Goal: Task Accomplishment & Management: Manage account settings

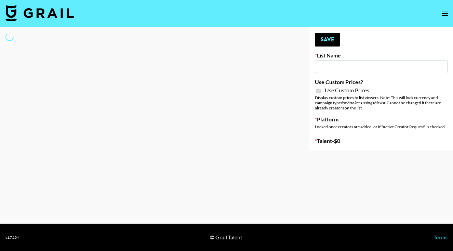
type input "Petlibro ([DATE])"
checkbox input "true"
select select "Brand"
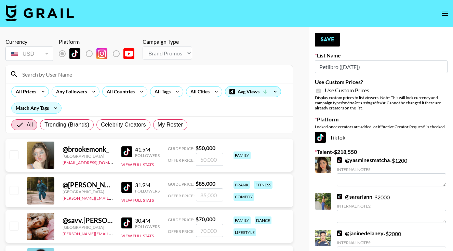
click at [150, 71] on input at bounding box center [153, 74] width 271 height 11
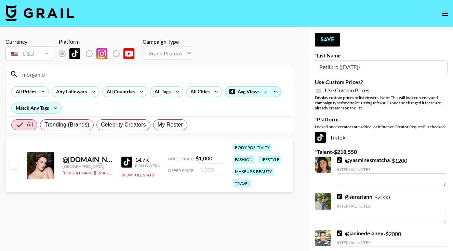
type input "morganlo"
click at [14, 167] on input "checkbox" at bounding box center [14, 165] width 8 height 8
checkbox input "true"
type input "1000"
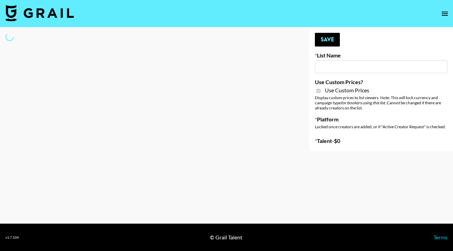
type input "Flexispot"
checkbox input "true"
select select "Brand"
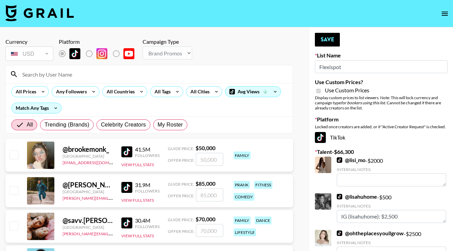
click at [144, 77] on input at bounding box center [153, 74] width 271 height 11
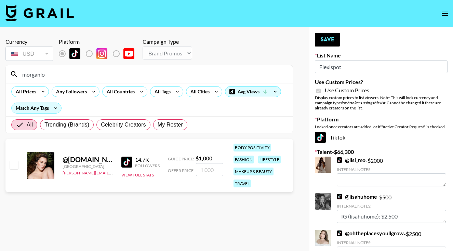
type input "morganlo"
click at [15, 167] on input "checkbox" at bounding box center [14, 165] width 8 height 8
checkbox input "true"
type input "1000"
click at [327, 39] on button "Save" at bounding box center [327, 40] width 25 height 14
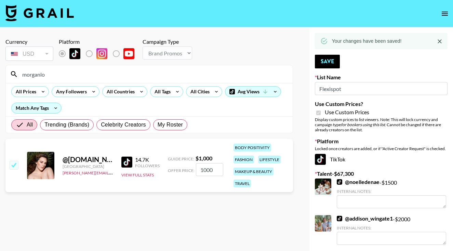
drag, startPoint x: 51, startPoint y: 75, endPoint x: 20, endPoint y: 72, distance: 31.3
click at [21, 73] on input "morganlo" at bounding box center [153, 74] width 271 height 11
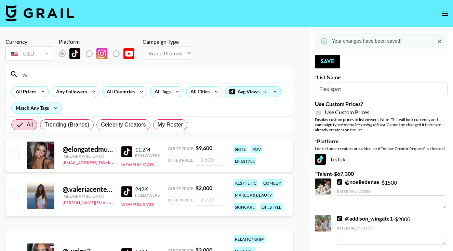
type input "v"
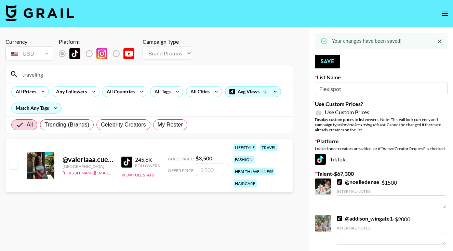
type input "traveling"
click at [12, 164] on input "checkbox" at bounding box center [14, 165] width 8 height 8
checkbox input "true"
type input "3500"
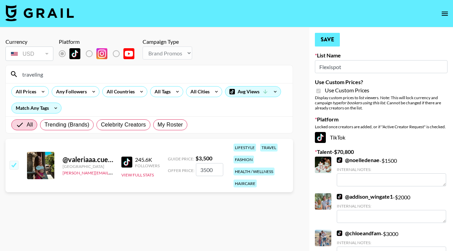
click at [326, 38] on button "Save" at bounding box center [327, 40] width 25 height 14
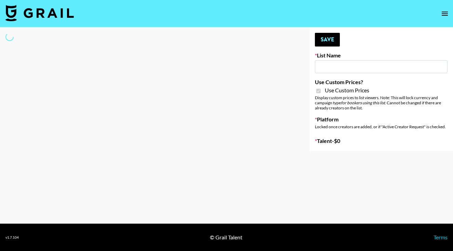
type input "Skincare Opp - [GEOGRAPHIC_DATA]"
checkbox input "true"
select select "Brand"
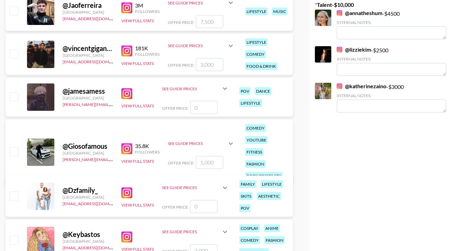
scroll to position [149, 0]
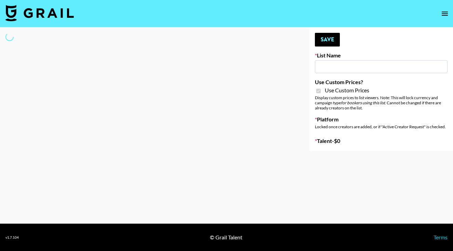
type input "G4free"
checkbox input "true"
select select "Brand"
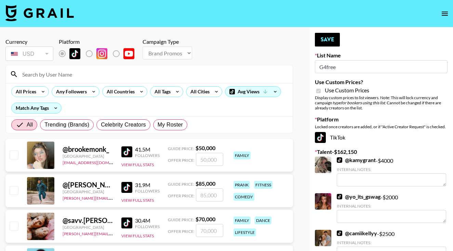
click at [158, 79] on input at bounding box center [153, 74] width 271 height 11
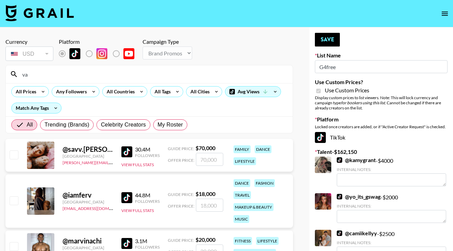
type input "v"
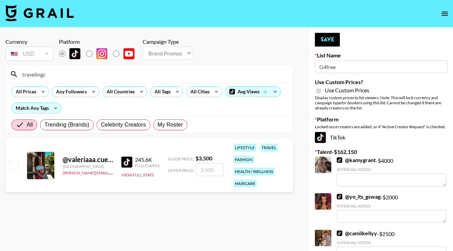
type input "traveling"
drag, startPoint x: 158, startPoint y: 79, endPoint x: 15, endPoint y: 166, distance: 167.2
click at [15, 166] on input "checkbox" at bounding box center [14, 165] width 8 height 8
checkbox input "true"
type input "3500"
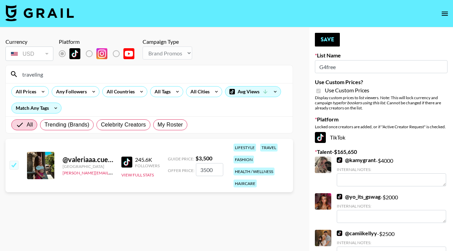
drag, startPoint x: 47, startPoint y: 76, endPoint x: 19, endPoint y: 76, distance: 27.7
click at [19, 76] on input "traveling" at bounding box center [153, 74] width 271 height 11
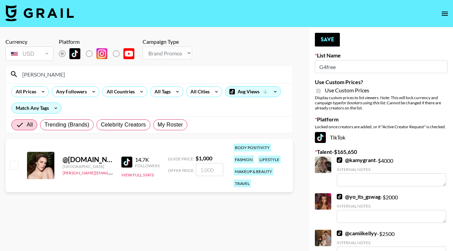
type input "Morgan"
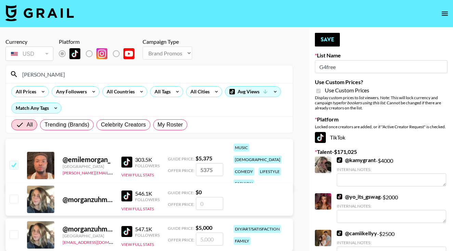
click at [13, 161] on input "checkbox" at bounding box center [14, 165] width 8 height 8
checkbox input "false"
click at [56, 80] on div "Morgan" at bounding box center [149, 74] width 287 height 18
click at [57, 72] on input "Morgan" at bounding box center [153, 74] width 271 height 11
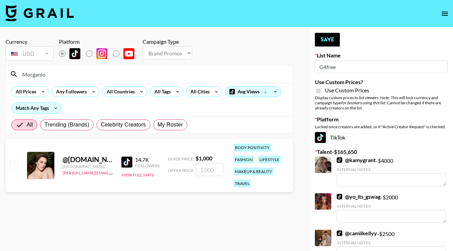
type input "Morganlo"
click at [13, 164] on input "checkbox" at bounding box center [14, 165] width 8 height 8
checkbox input "true"
type input "1000"
click at [323, 42] on button "Save" at bounding box center [327, 40] width 25 height 14
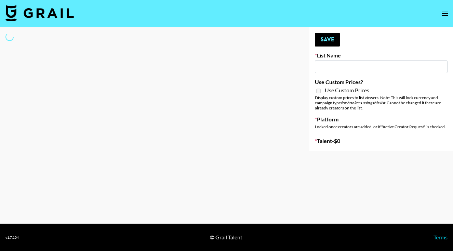
type input "Kinologue App"
select select "Song"
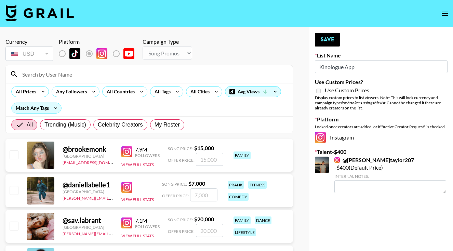
click at [95, 75] on input at bounding box center [153, 74] width 271 height 11
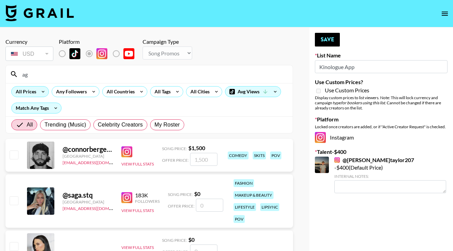
type input "a"
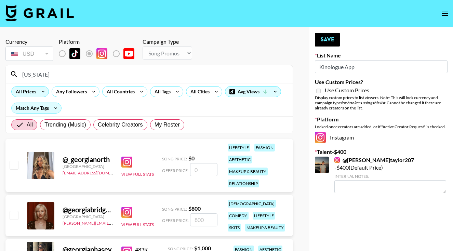
click at [14, 155] on div "@ _georgianorth [GEOGRAPHIC_DATA] [EMAIL_ADDRESS][DOMAIN_NAME] View Full Stats …" at bounding box center [149, 165] width 288 height 53
click at [48, 79] on input "Georgia" at bounding box center [153, 74] width 271 height 11
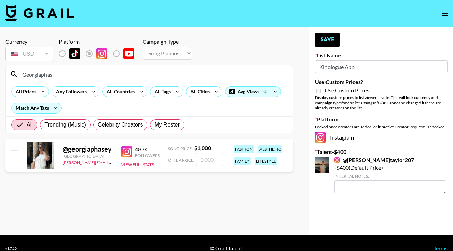
type input "Georgiaphas"
click at [14, 153] on input "checkbox" at bounding box center [14, 155] width 8 height 8
checkbox input "true"
type input "1000"
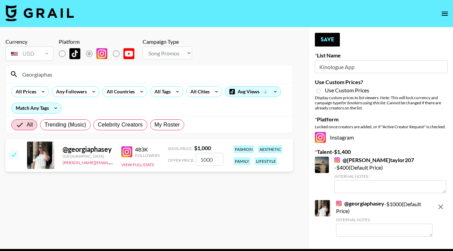
drag, startPoint x: 58, startPoint y: 75, endPoint x: 20, endPoint y: 75, distance: 38.0
click at [20, 75] on input "Georgiaphas" at bounding box center [153, 74] width 271 height 11
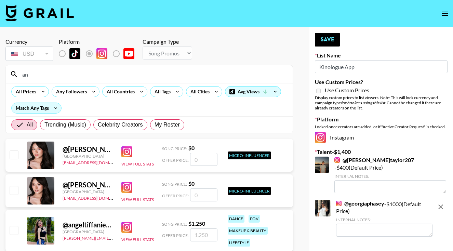
type input "a"
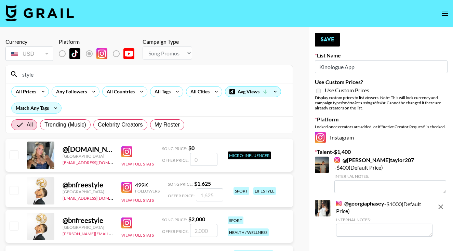
click at [12, 165] on div "@ acquired.style United States agreements@grail-talent.com View Full Stats Song…" at bounding box center [149, 155] width 288 height 33
click at [42, 75] on input "style" at bounding box center [153, 74] width 271 height 11
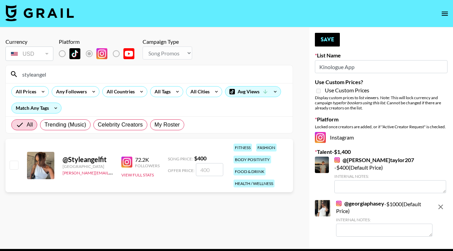
type input "styleangel"
click at [14, 165] on input "checkbox" at bounding box center [14, 165] width 8 height 8
checkbox input "true"
type input "400"
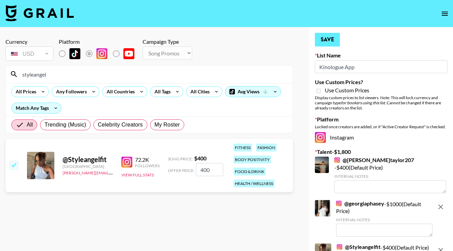
click at [325, 42] on button "Save" at bounding box center [327, 40] width 25 height 14
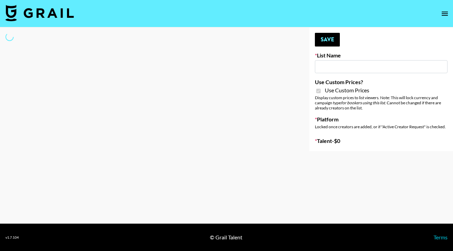
type input "Whallpro"
checkbox input "true"
select select "Brand"
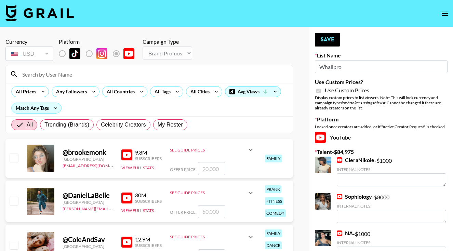
click at [153, 70] on input at bounding box center [153, 74] width 271 height 11
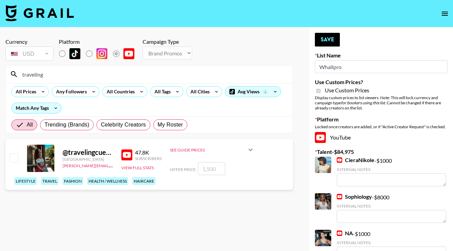
type input "traveling"
click at [12, 162] on input "checkbox" at bounding box center [14, 158] width 8 height 8
checkbox input "true"
type input "1500"
click at [322, 38] on button "Save" at bounding box center [327, 40] width 25 height 14
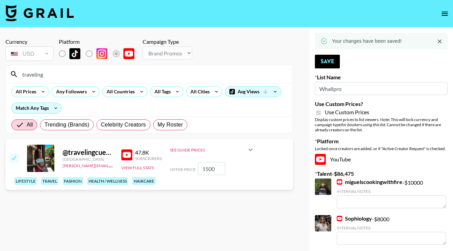
drag, startPoint x: 48, startPoint y: 72, endPoint x: 15, endPoint y: 74, distance: 32.6
click at [15, 74] on div "traveling" at bounding box center [149, 74] width 287 height 18
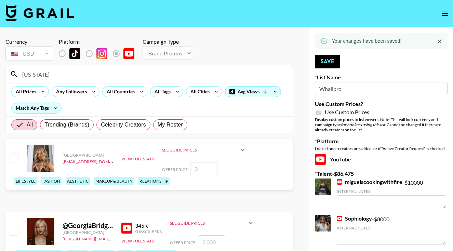
click at [15, 165] on div "United Kingdom remi.leather@grail-talent.com View Full Stats See Guide Prices I…" at bounding box center [149, 164] width 288 height 51
click at [64, 76] on input "Georgia" at bounding box center [153, 74] width 271 height 11
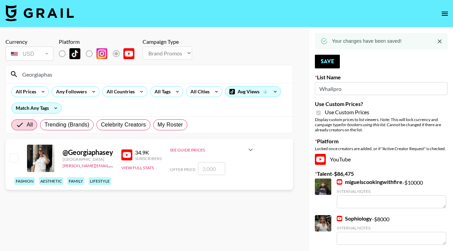
type input "Georgiaphas"
click at [15, 162] on input "checkbox" at bounding box center [14, 158] width 8 height 8
checkbox input "true"
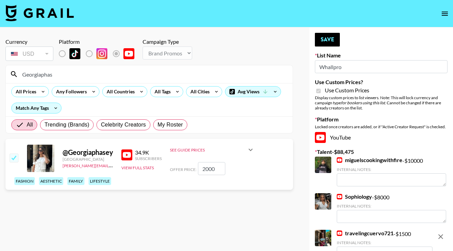
type input "2000"
click at [331, 35] on button "Save" at bounding box center [327, 40] width 25 height 14
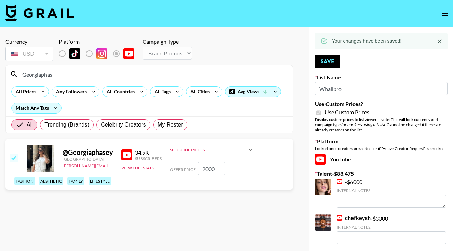
click at [442, 16] on icon "open drawer" at bounding box center [445, 14] width 8 height 8
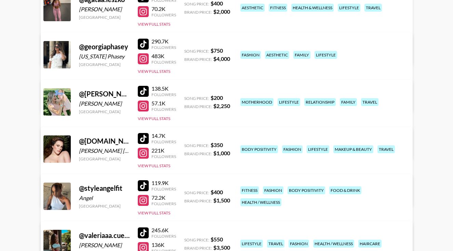
scroll to position [120, 0]
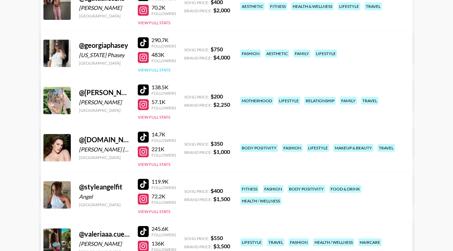
click at [158, 70] on button "View Full Stats" at bounding box center [154, 69] width 33 height 5
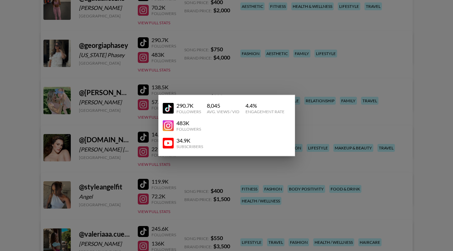
click at [232, 72] on div at bounding box center [226, 125] width 453 height 251
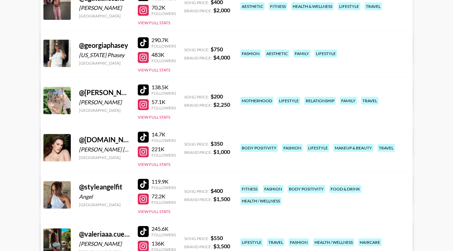
click at [229, 96] on link "View/Edit Details" at bounding box center [141, 99] width 176 height 7
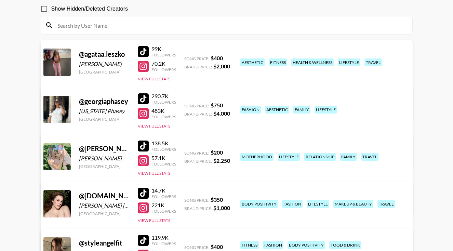
scroll to position [64, 0]
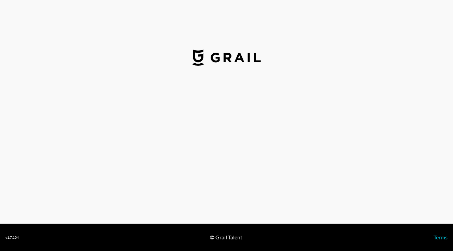
select select "USD"
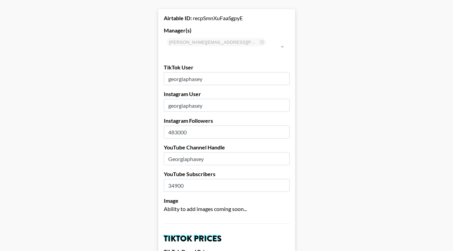
scroll to position [30, 0]
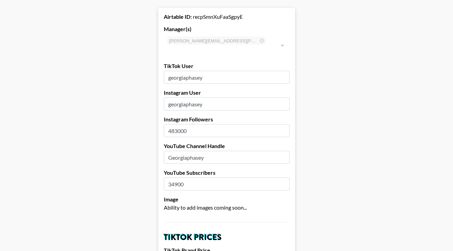
click at [177, 178] on input "34900" at bounding box center [227, 184] width 126 height 13
type input "3450"
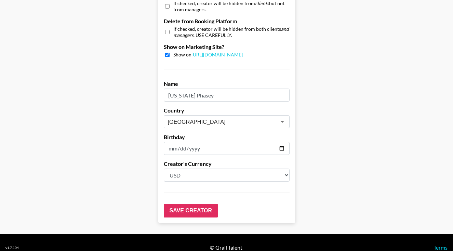
scroll to position [676, 0]
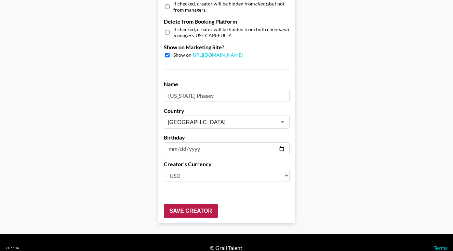
click at [175, 204] on input "Save Creator" at bounding box center [191, 211] width 54 height 14
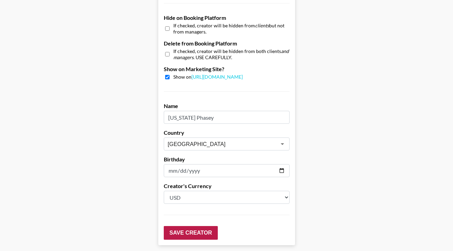
click at [181, 227] on input "Save Creator" at bounding box center [191, 233] width 54 height 14
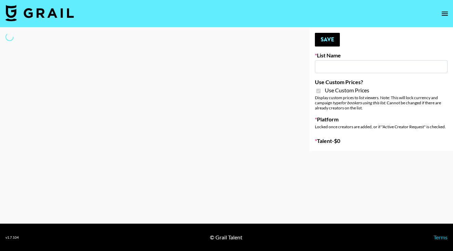
type input "Whallpro"
checkbox input "true"
select select "Brand"
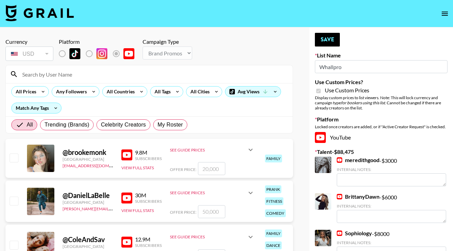
click at [112, 74] on input at bounding box center [153, 74] width 271 height 11
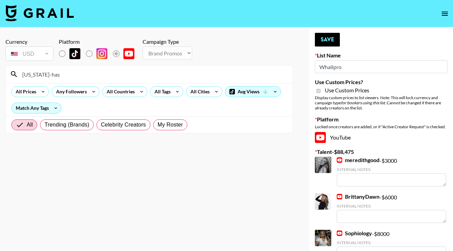
drag, startPoint x: 132, startPoint y: 127, endPoint x: 206, endPoint y: 177, distance: 89.9
click at [206, 177] on section "Currency USD USD ​ Platform Campaign Type Choose Type... Song Promos Brand Prom…" at bounding box center [149, 131] width 288 height 196
click at [89, 73] on input "Georgia-has" at bounding box center [153, 74] width 271 height 11
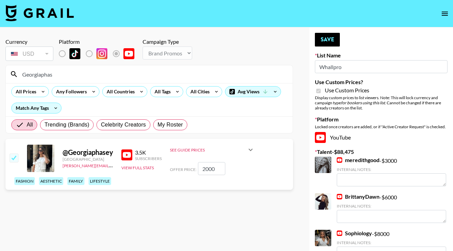
type input "Georgiaphas"
click at [206, 175] on input "2000" at bounding box center [211, 168] width 27 height 13
type input "200"
checkbox input "false"
checkbox input "true"
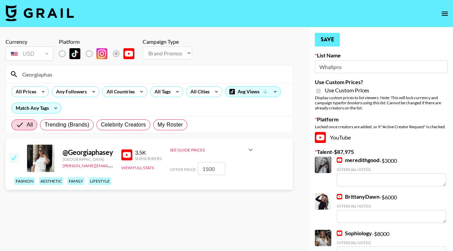
type input "1500"
click at [330, 35] on button "Save" at bounding box center [327, 40] width 25 height 14
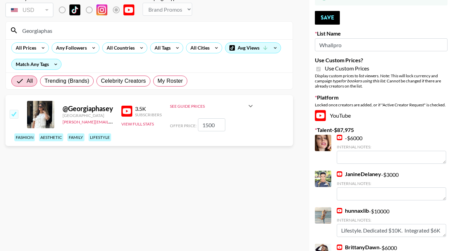
scroll to position [226, 0]
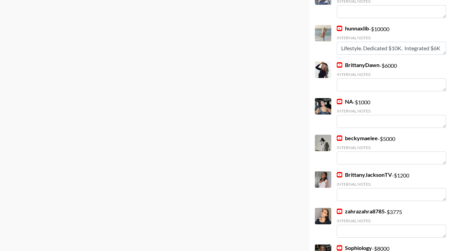
click at [350, 174] on link "BrittanyJacksonTV" at bounding box center [364, 174] width 55 height 7
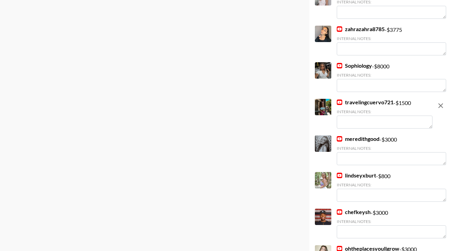
scroll to position [410, 0]
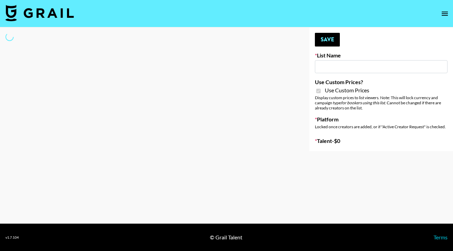
select select "Brand"
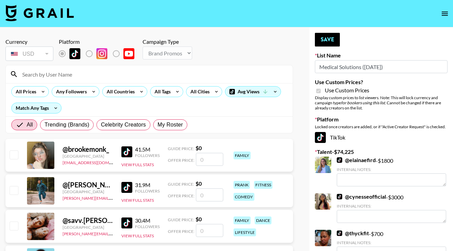
type input "Medical Solutions ([DATE])"
checkbox input "true"
click at [137, 73] on input at bounding box center [153, 74] width 271 height 11
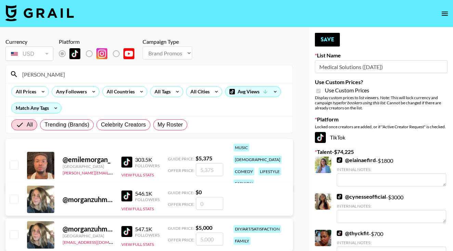
click at [15, 164] on div at bounding box center [13, 166] width 11 height 12
click at [58, 75] on input "[PERSON_NAME]" at bounding box center [153, 74] width 271 height 11
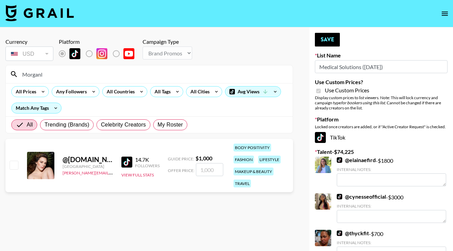
type input "Morganl"
click at [13, 165] on input "checkbox" at bounding box center [14, 165] width 8 height 8
checkbox input "true"
type input "1000"
click at [325, 38] on button "Save" at bounding box center [327, 40] width 25 height 14
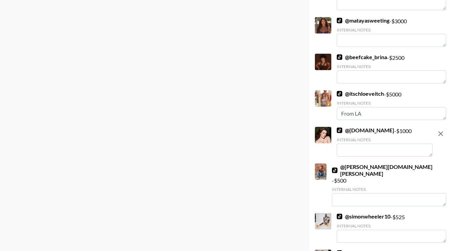
scroll to position [710, 0]
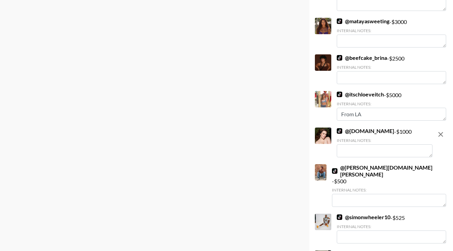
click at [349, 152] on textarea at bounding box center [385, 150] width 96 height 13
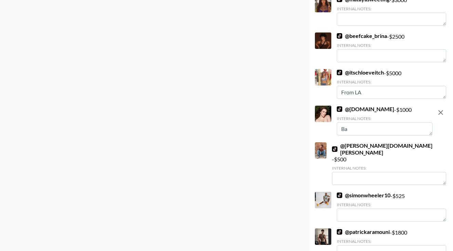
type textarea "B"
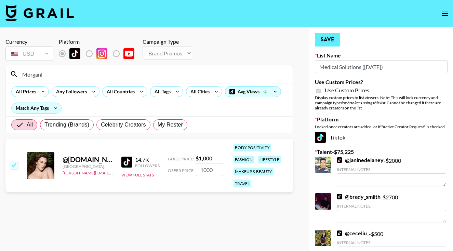
scroll to position [0, 0]
type textarea "LA Based"
click at [330, 41] on button "Save" at bounding box center [327, 40] width 25 height 14
